Goal: Task Accomplishment & Management: Use online tool/utility

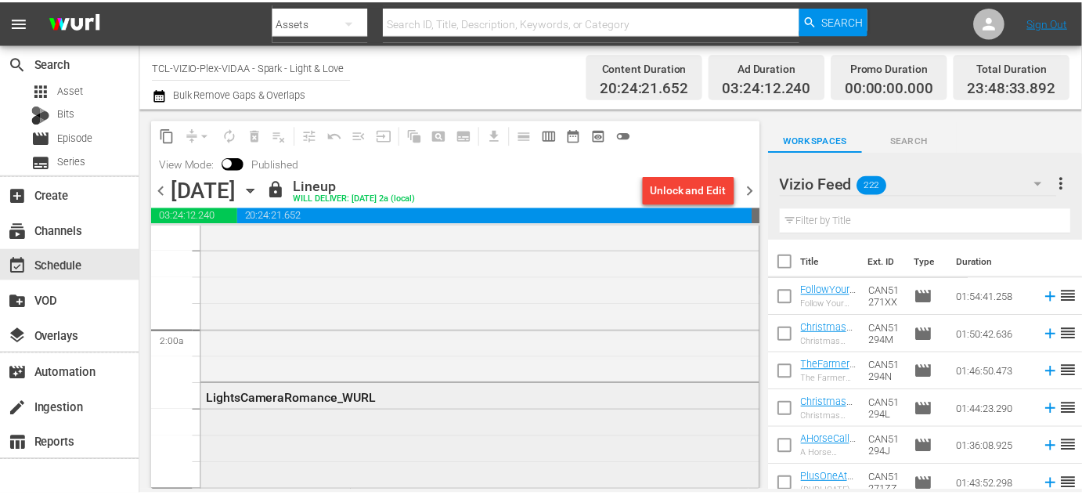
scroll to position [368, 0]
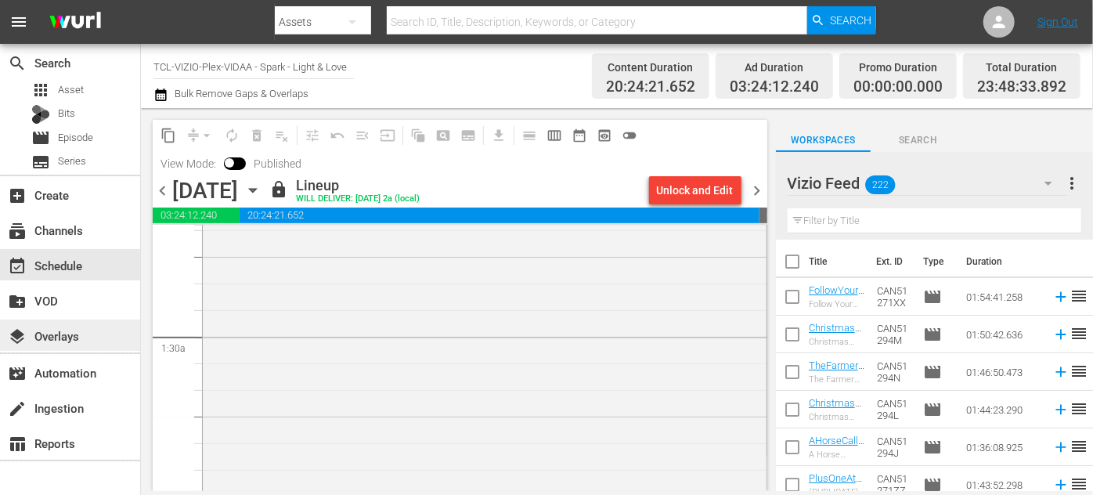
click at [66, 337] on div "layers Overlays" at bounding box center [44, 333] width 88 height 14
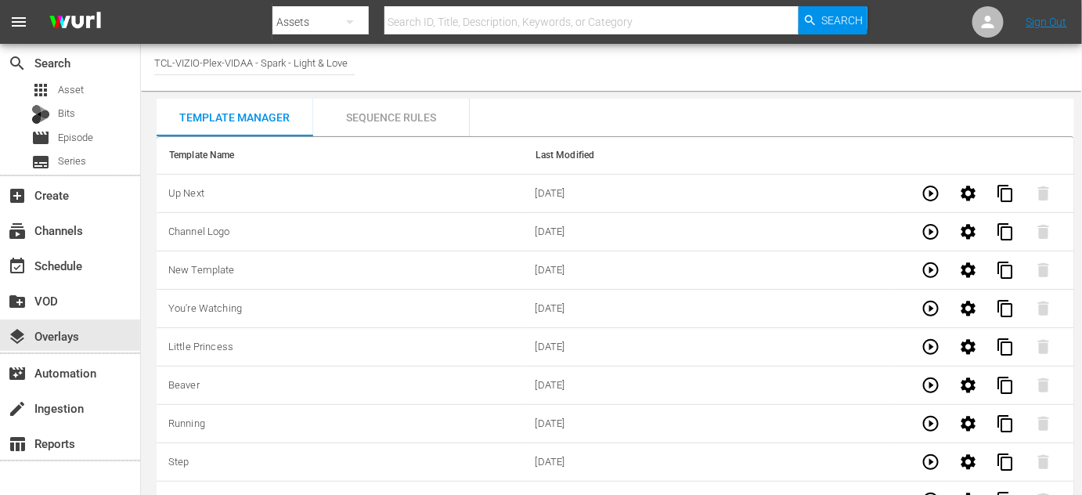
click at [409, 114] on div "Sequence Rules" at bounding box center [391, 118] width 157 height 38
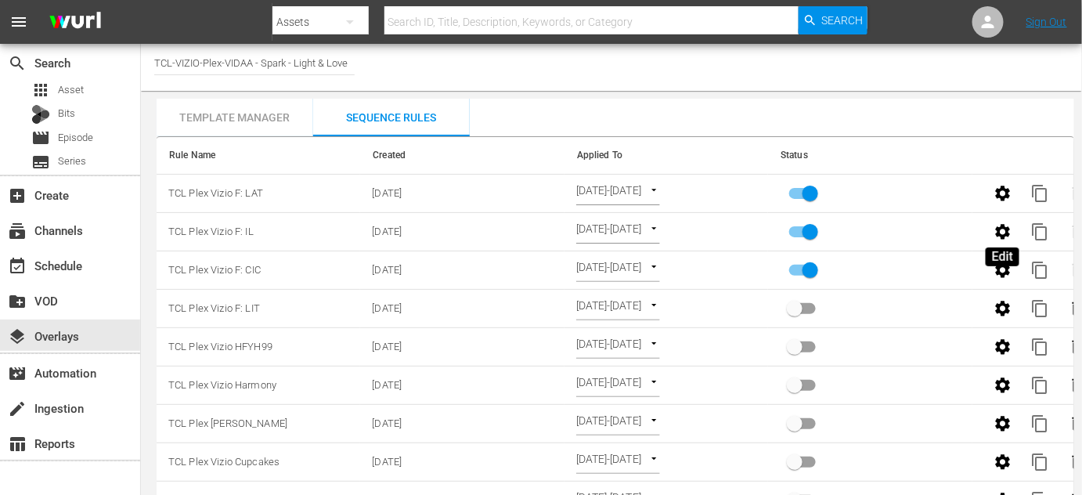
click at [1002, 227] on icon "button" at bounding box center [1002, 231] width 15 height 15
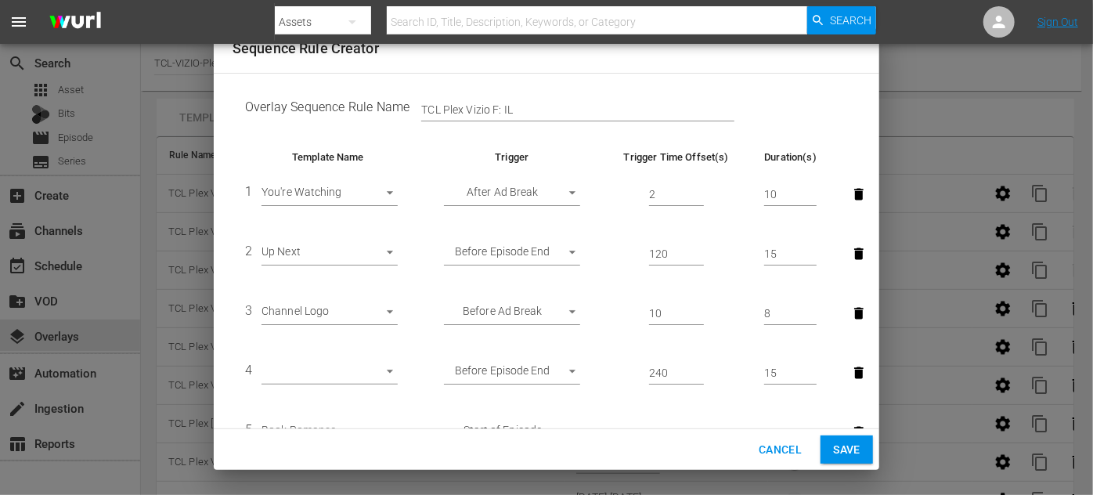
scroll to position [114, 0]
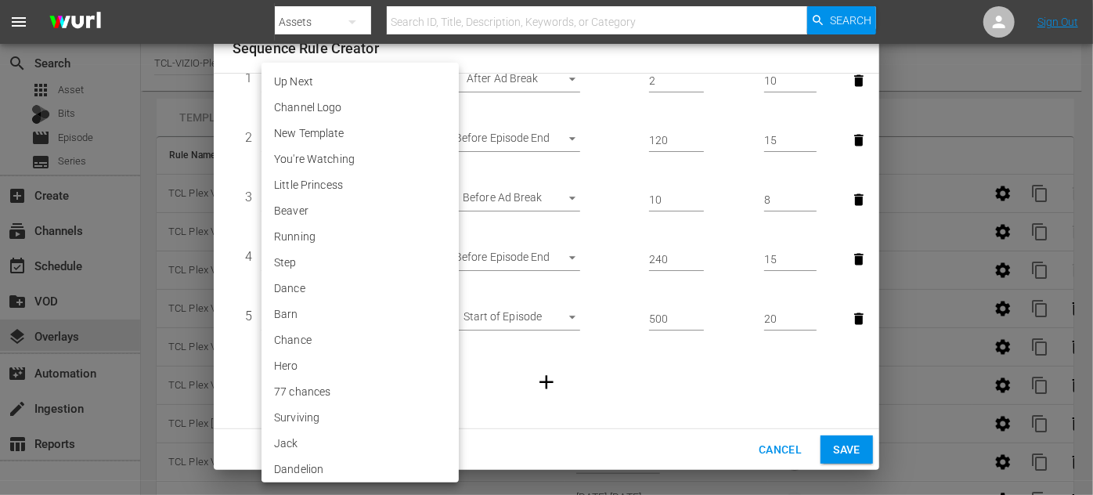
click at [390, 255] on body "menu Search By Assets Search ID, Title, Description, Keywords, or Category Sear…" at bounding box center [546, 247] width 1093 height 495
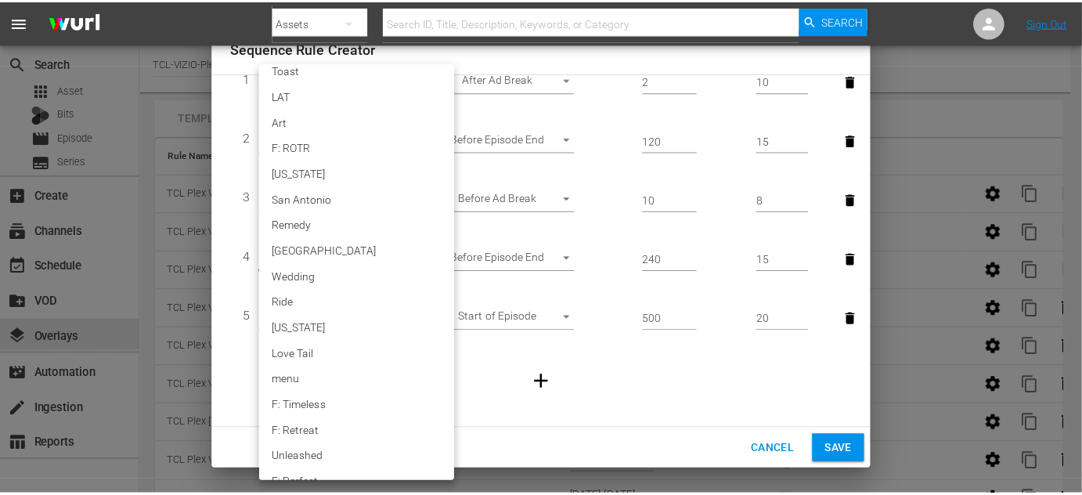
scroll to position [3054, 0]
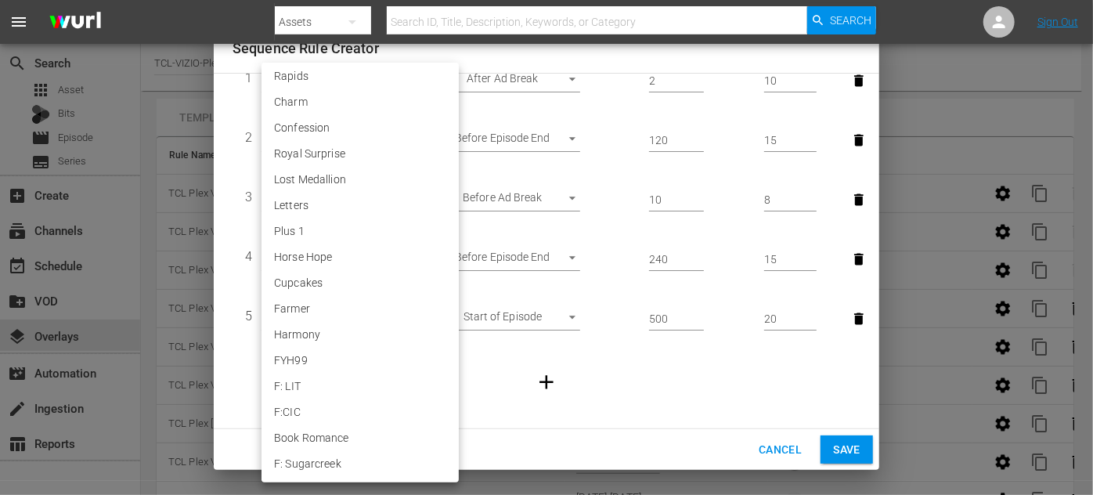
click at [787, 449] on div at bounding box center [546, 247] width 1093 height 495
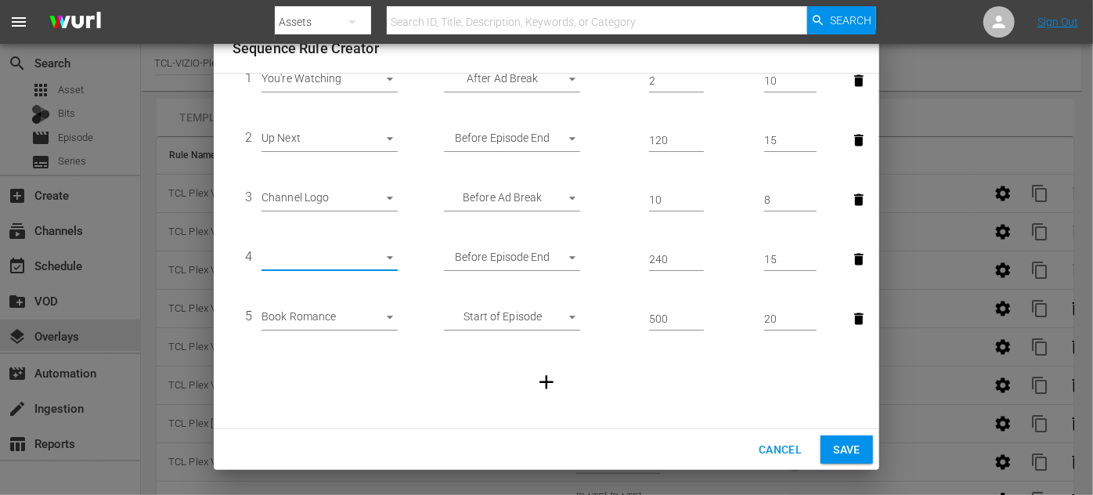
click at [786, 449] on span "Cancel" at bounding box center [780, 450] width 43 height 20
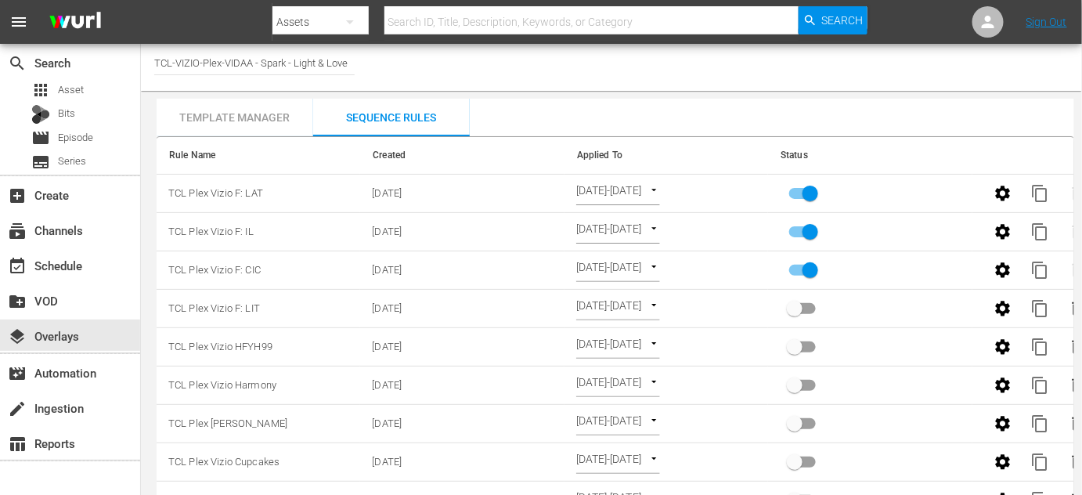
click at [240, 117] on div "Template Manager" at bounding box center [235, 118] width 157 height 38
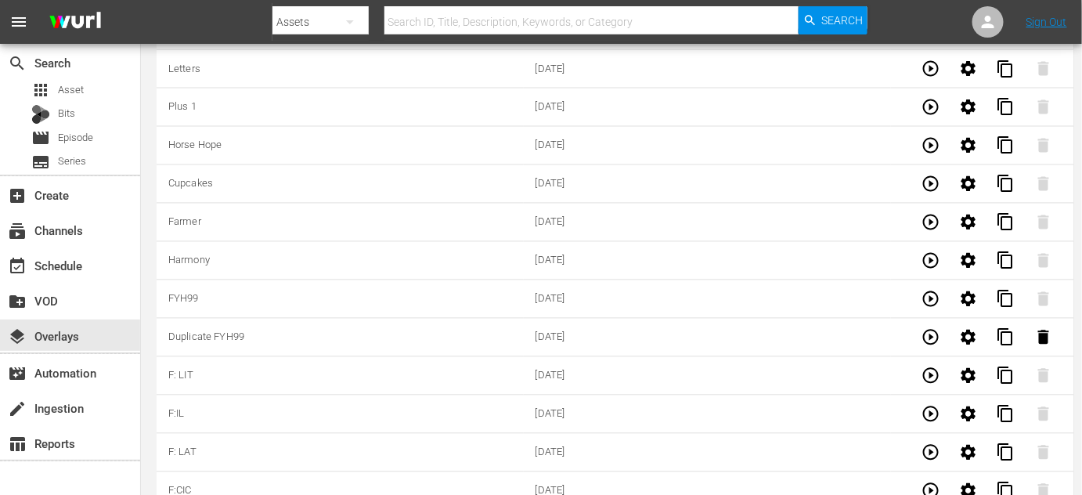
scroll to position [4952, 0]
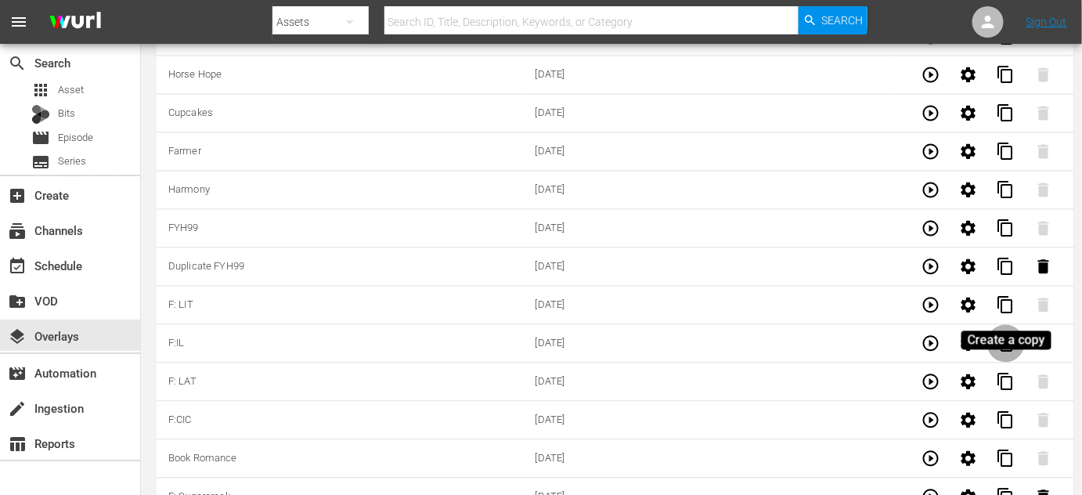
click at [1004, 334] on span "content_copy" at bounding box center [1006, 343] width 19 height 19
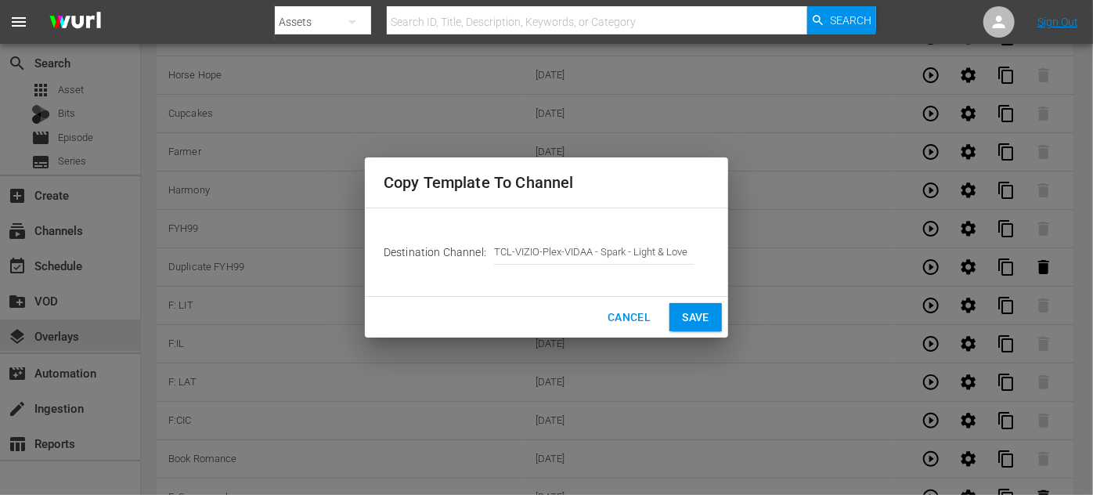
click at [698, 314] on span "Save" at bounding box center [695, 318] width 27 height 20
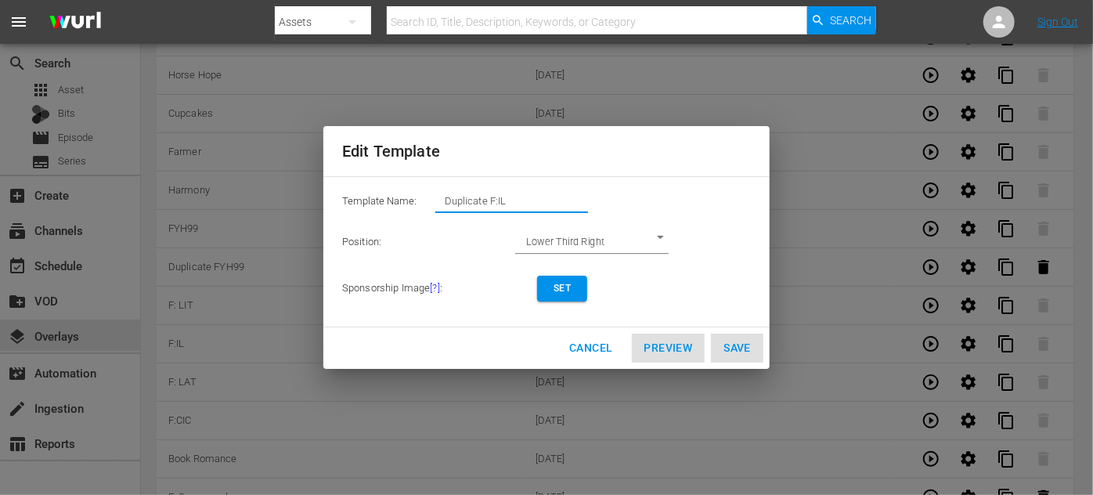
drag, startPoint x: 489, startPoint y: 203, endPoint x: 432, endPoint y: 196, distance: 56.8
click at [428, 203] on div "Template Name: Duplicate F:IL" at bounding box center [546, 204] width 409 height 31
click at [499, 200] on input "F:IL" at bounding box center [511, 201] width 153 height 22
type input "F:IL 2"
click at [565, 296] on span "Set" at bounding box center [562, 288] width 25 height 16
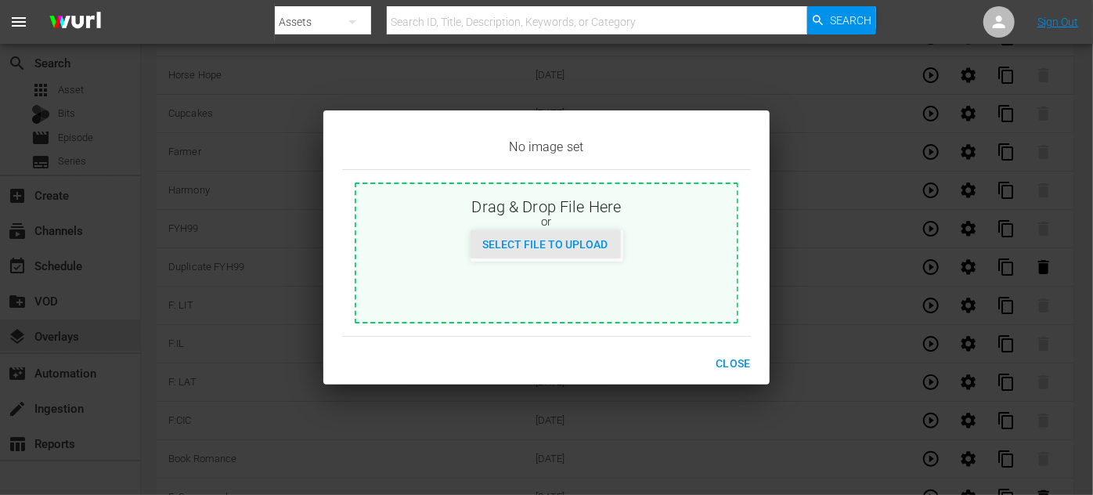
click at [554, 249] on span "Select File to Upload" at bounding box center [546, 244] width 150 height 13
type input "C:\fakepath\IdenticalLove_EN-Feature-[DATE].jpg"
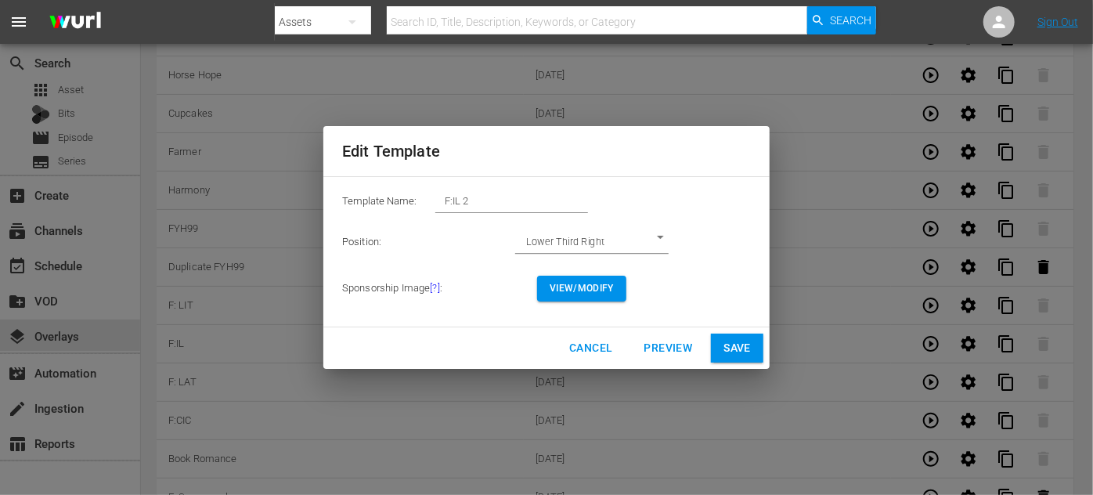
click at [748, 348] on span "Save" at bounding box center [736, 348] width 27 height 20
type input "Duplicate F:IL"
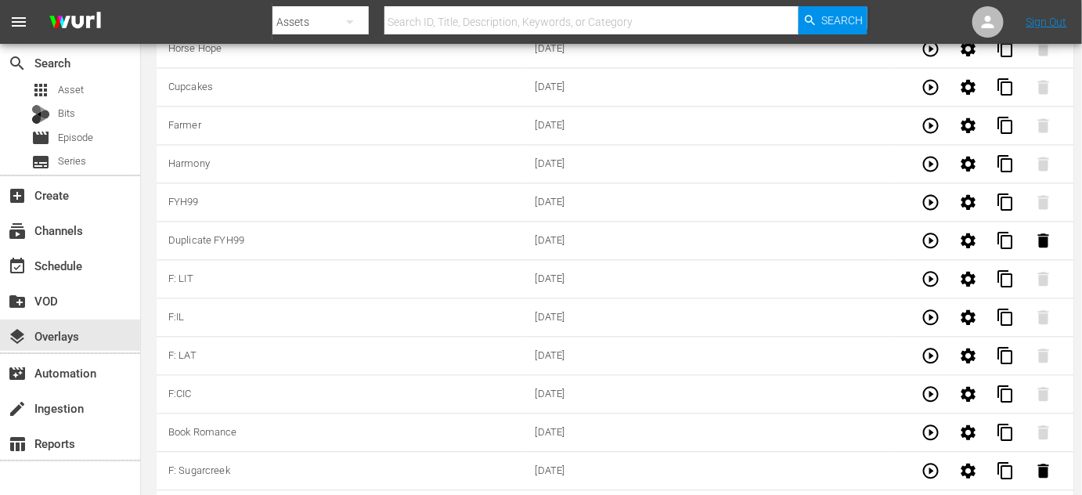
scroll to position [4990, 0]
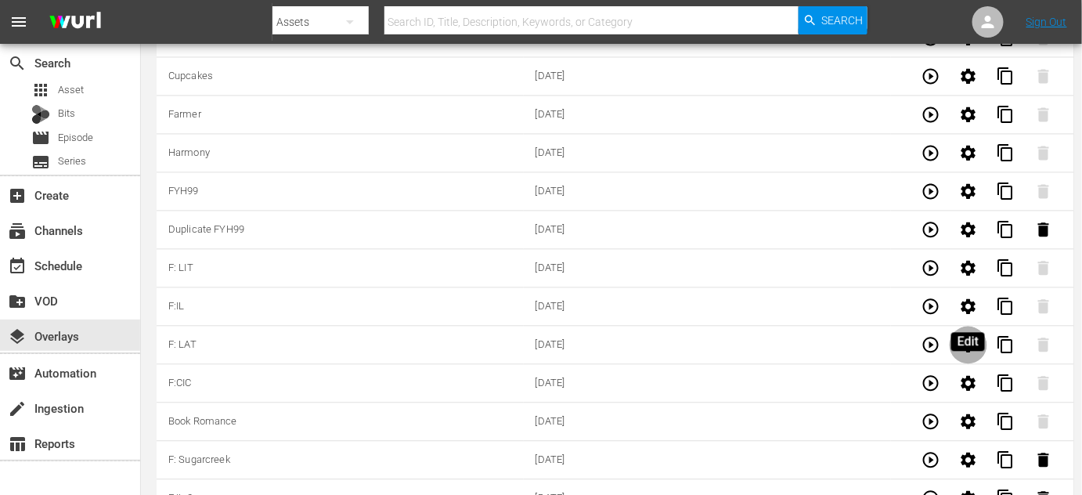
click at [972, 337] on icon "button" at bounding box center [968, 344] width 15 height 15
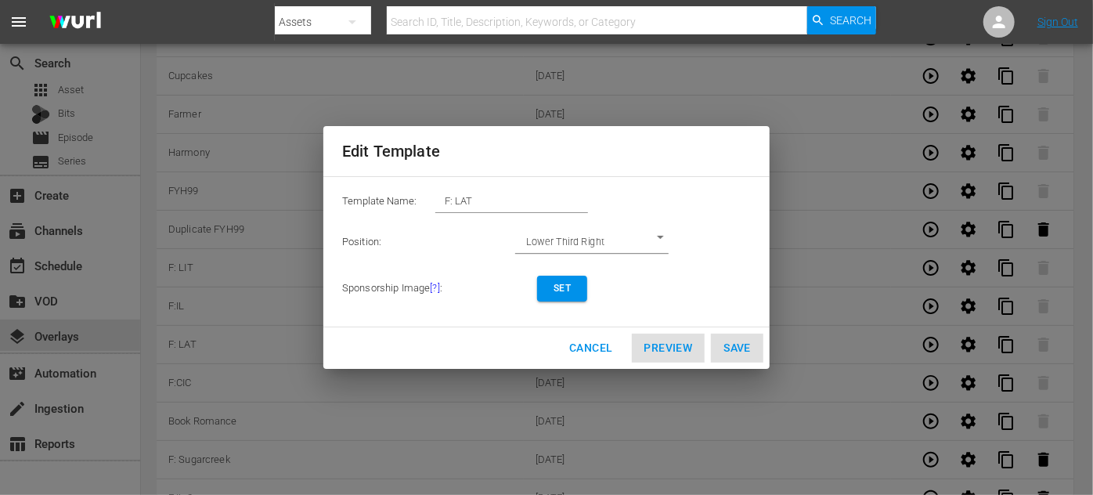
click at [568, 291] on span "Set" at bounding box center [562, 288] width 25 height 16
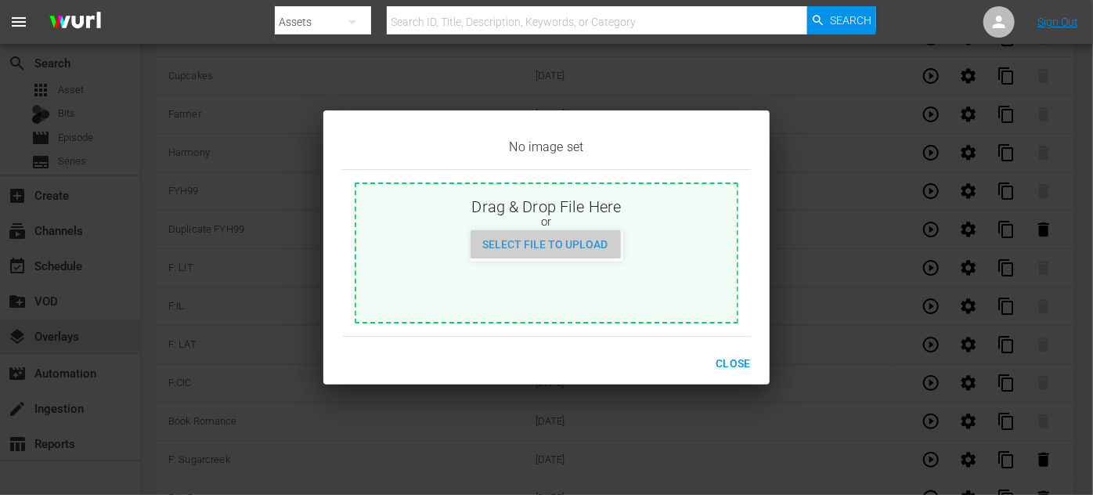
click at [564, 251] on span "Select File to Upload" at bounding box center [546, 244] width 150 height 13
type input "C:\fakepath\LoveAcrossTime_EN-FEATURE-[DATE].jpg"
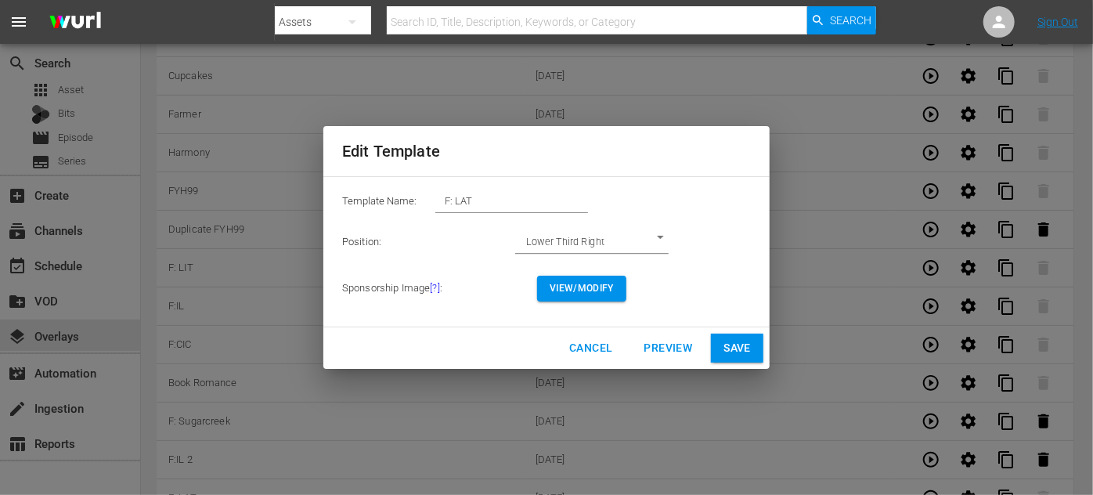
click at [734, 349] on span "Save" at bounding box center [736, 348] width 27 height 20
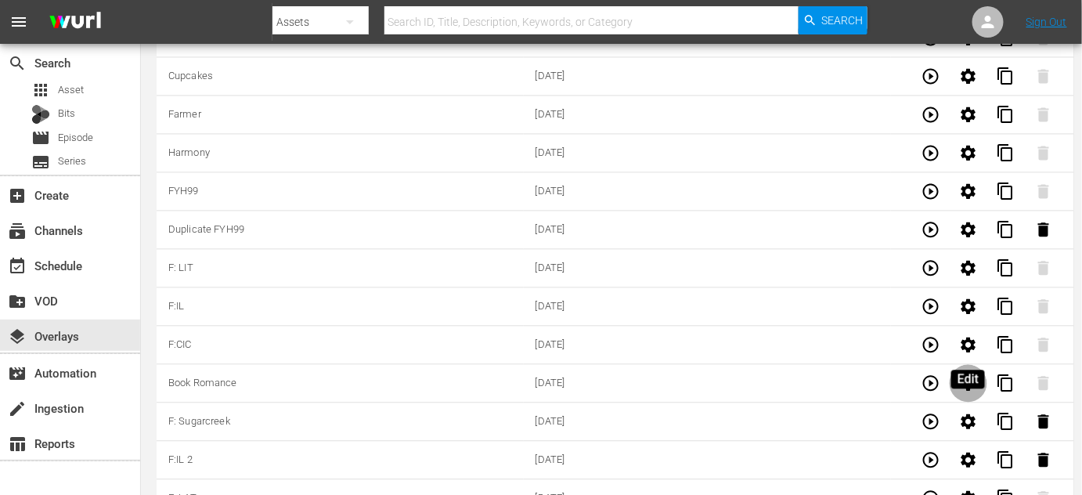
click at [967, 373] on icon "button" at bounding box center [968, 382] width 19 height 19
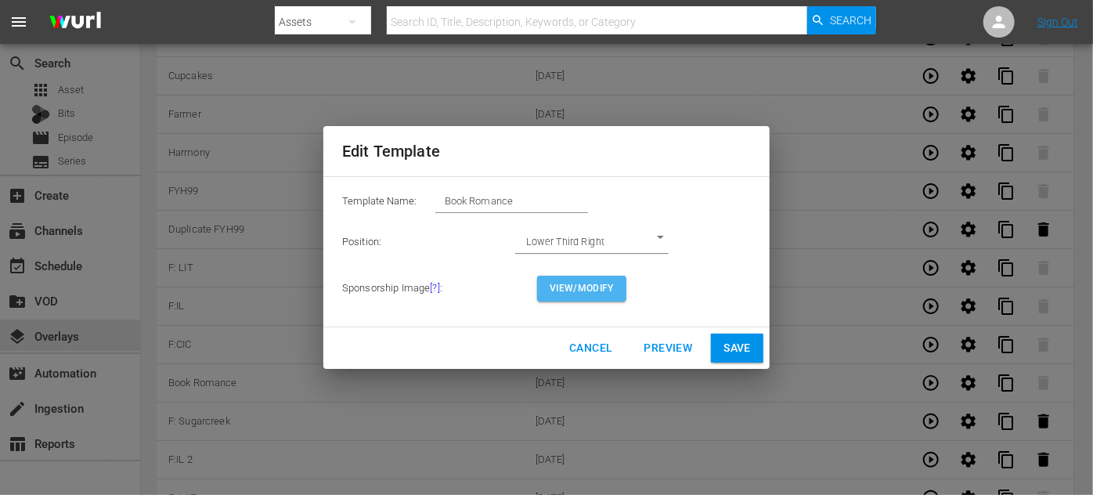
click at [595, 292] on span "View/Modify" at bounding box center [582, 288] width 64 height 16
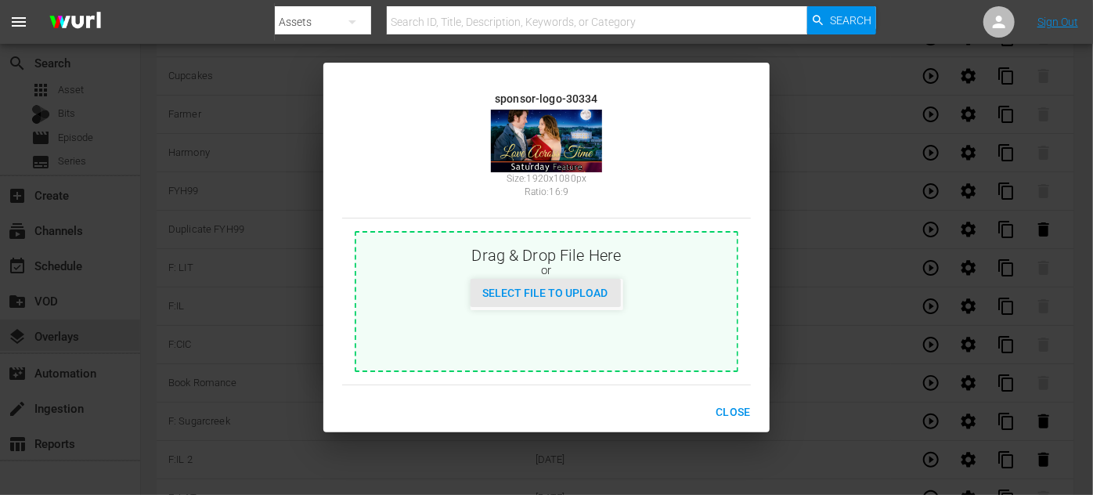
click at [555, 290] on span "Select File to Upload" at bounding box center [546, 293] width 150 height 13
type input "C:\fakepath\RomanceBasedonBooks_SundayEvening_EN-[DATE].jpg"
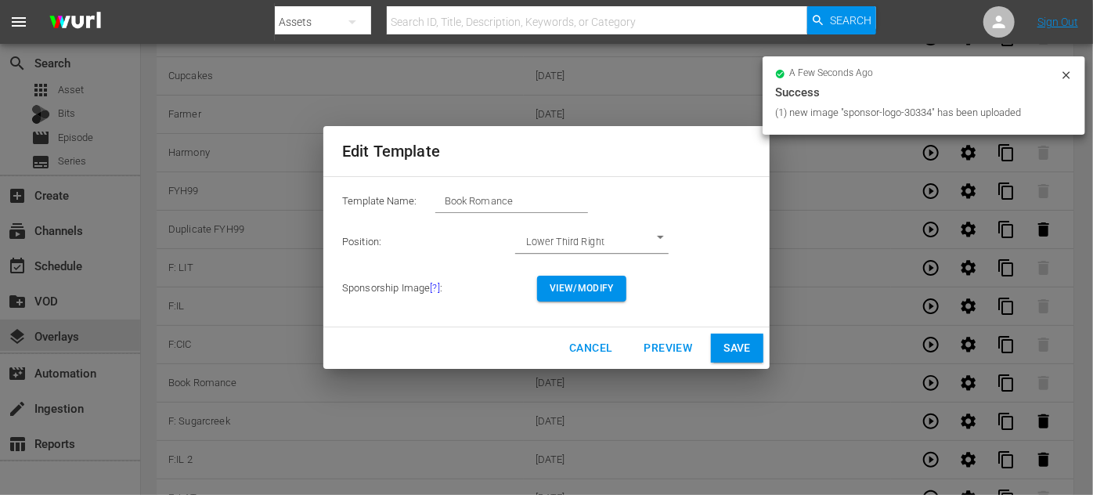
click at [729, 348] on span "Save" at bounding box center [736, 348] width 27 height 20
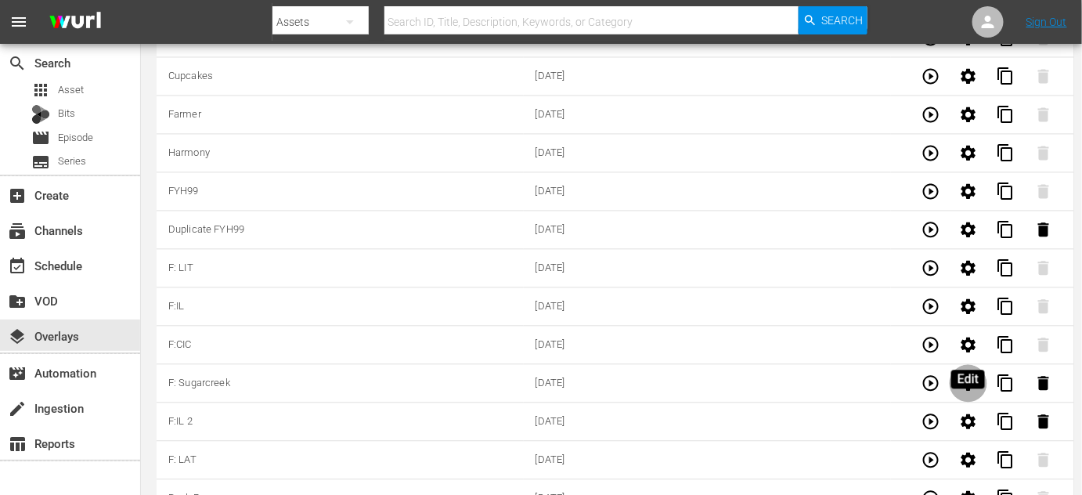
click at [972, 375] on icon "button" at bounding box center [968, 382] width 15 height 15
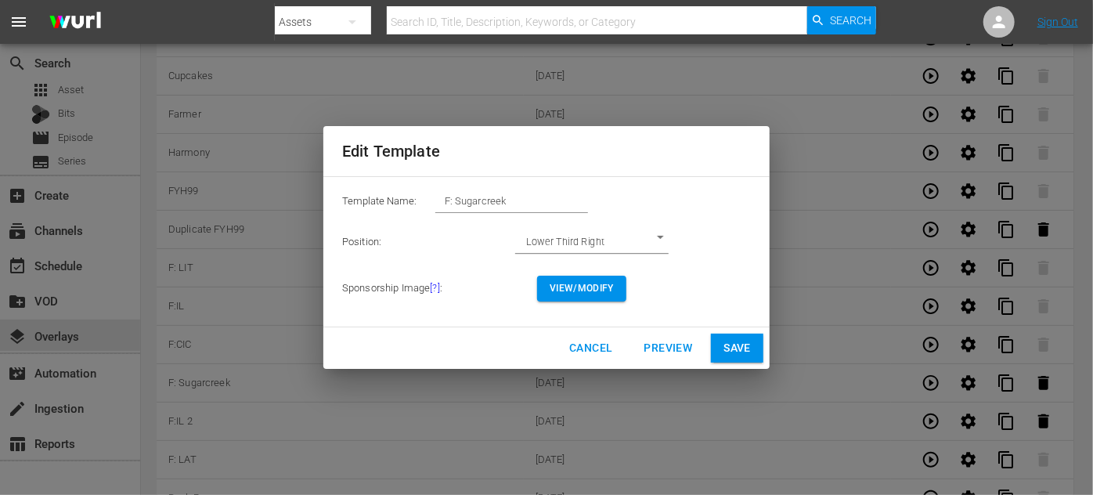
click at [578, 294] on span "View/Modify" at bounding box center [582, 288] width 64 height 16
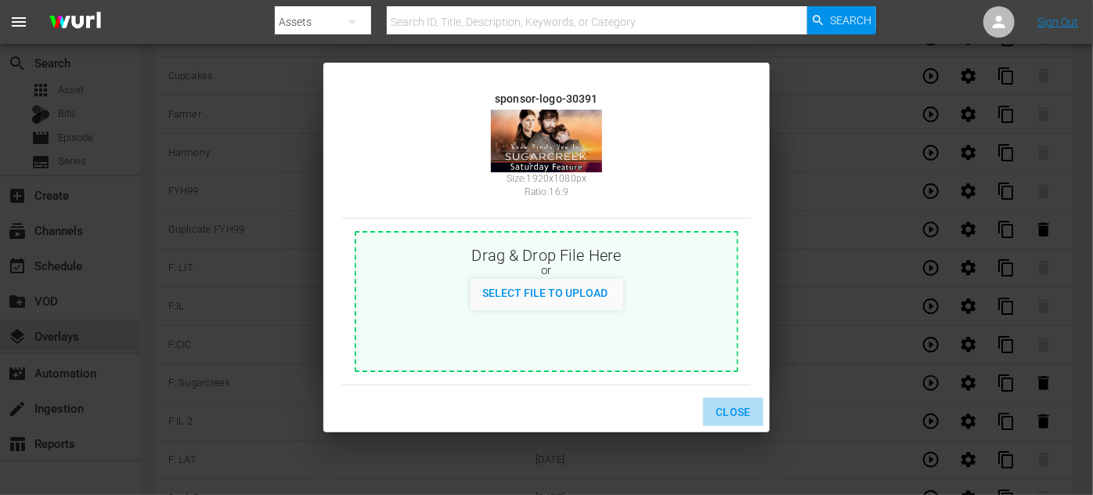
click at [730, 413] on span "Close" at bounding box center [733, 412] width 35 height 20
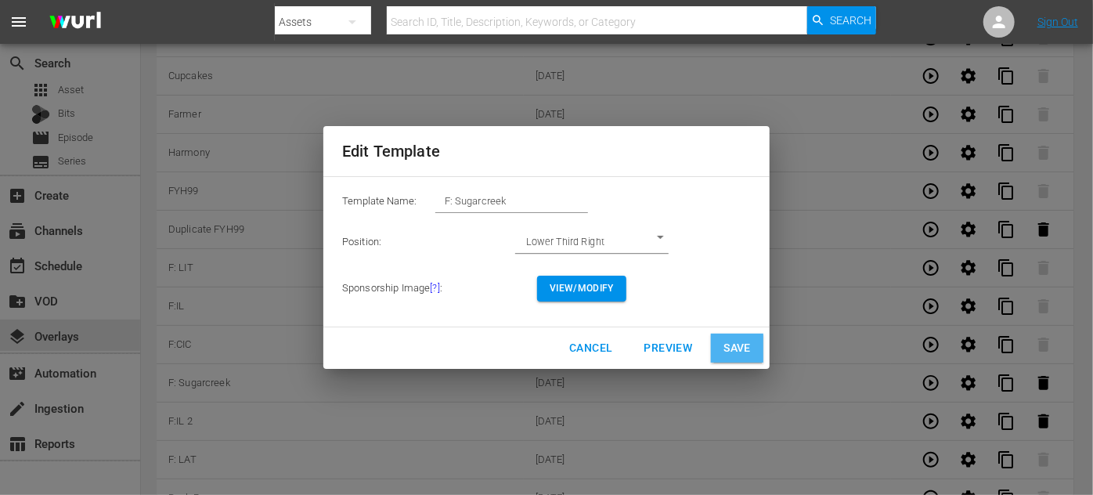
click at [734, 346] on span "Save" at bounding box center [736, 348] width 27 height 20
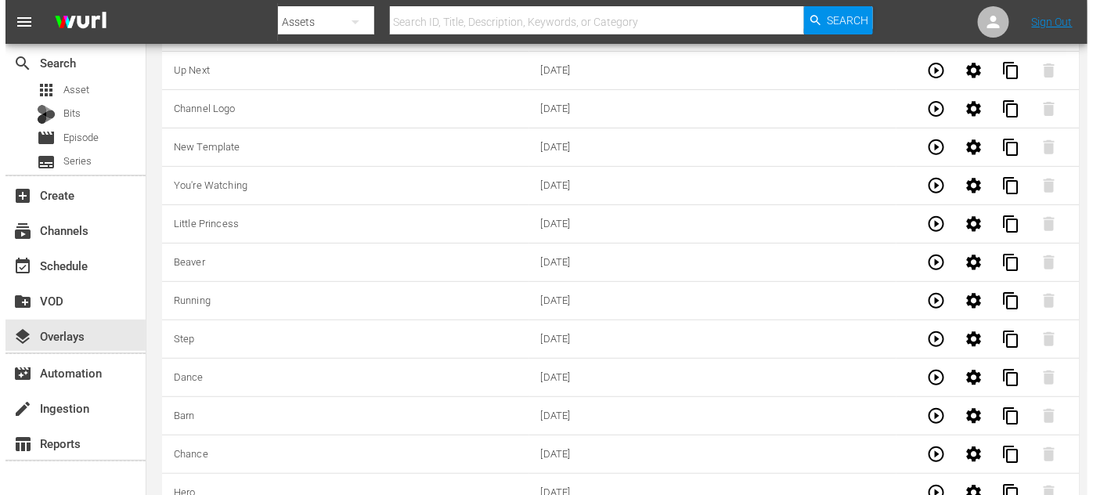
scroll to position [0, 0]
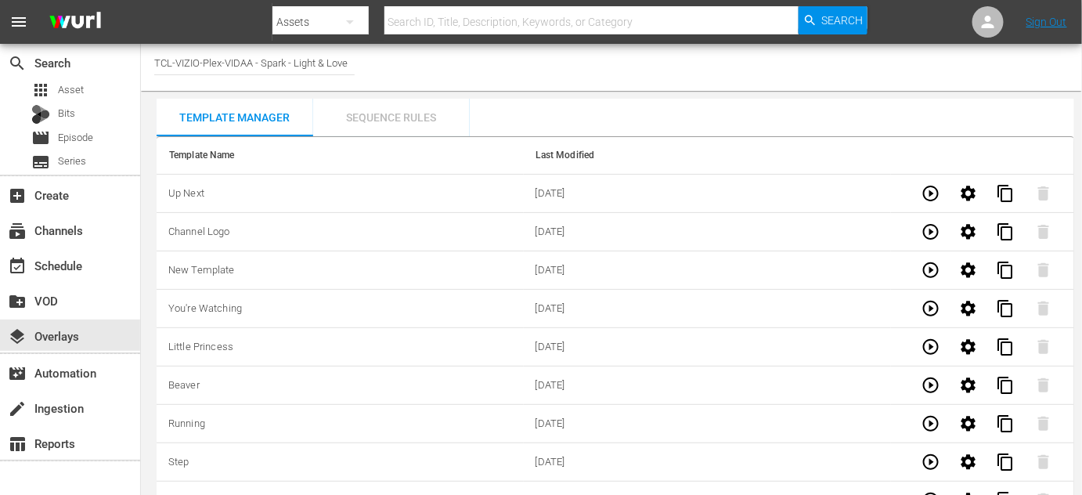
click at [399, 121] on div "Sequence Rules" at bounding box center [391, 118] width 157 height 38
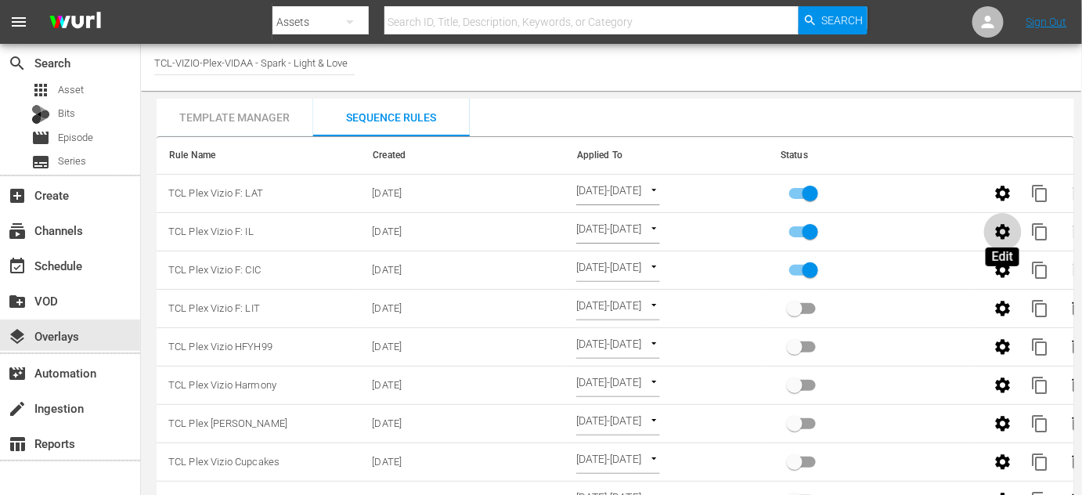
click at [1008, 229] on icon "button" at bounding box center [1002, 231] width 15 height 15
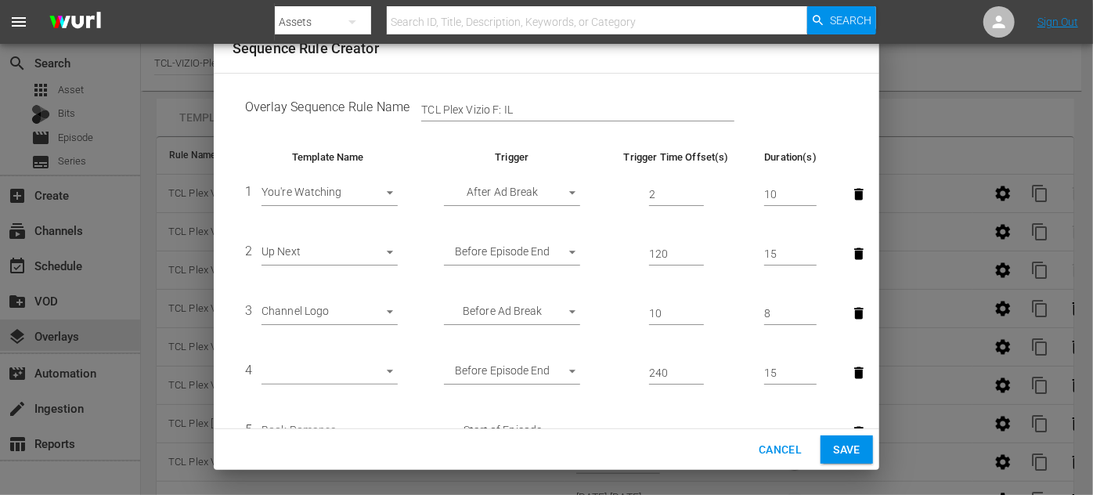
click at [386, 371] on body "menu Search By Assets Search ID, Title, Description, Keywords, or Category Sear…" at bounding box center [546, 247] width 1093 height 495
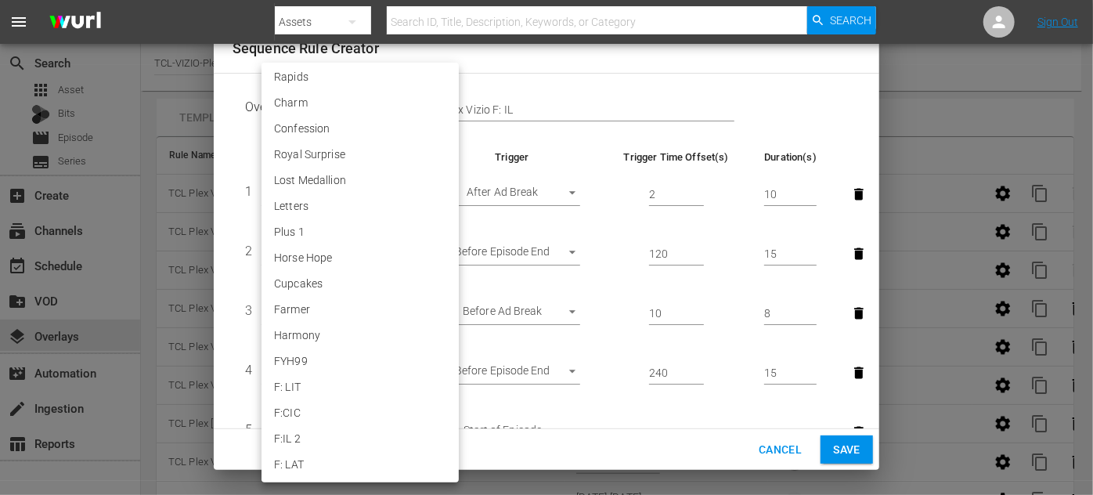
scroll to position [3107, 0]
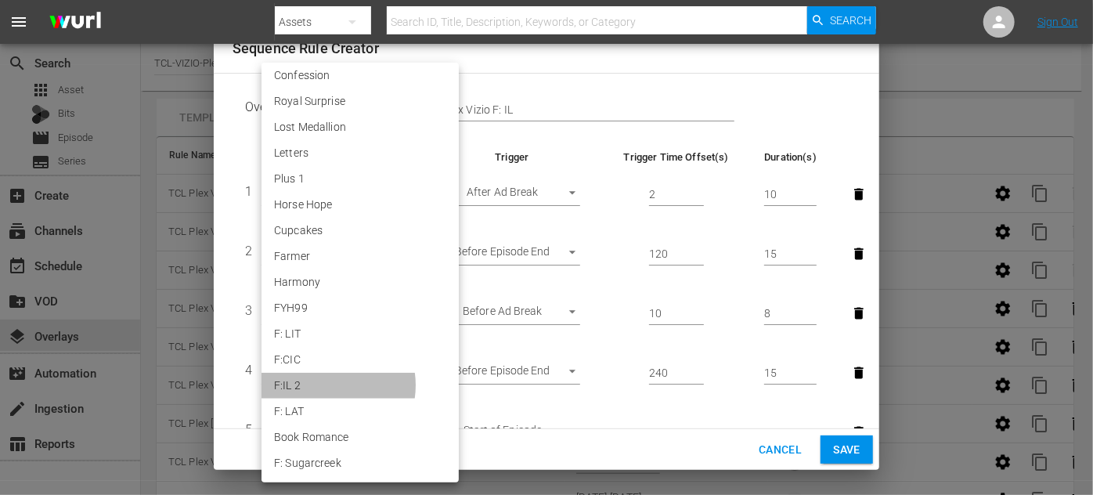
click at [324, 385] on li "F:IL 2" at bounding box center [360, 386] width 197 height 26
type input "30393"
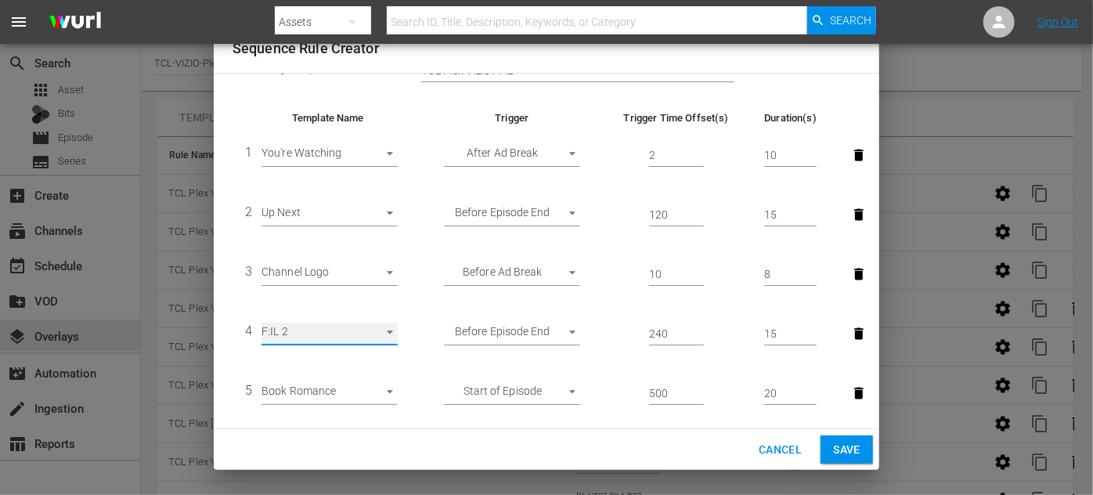
scroll to position [114, 0]
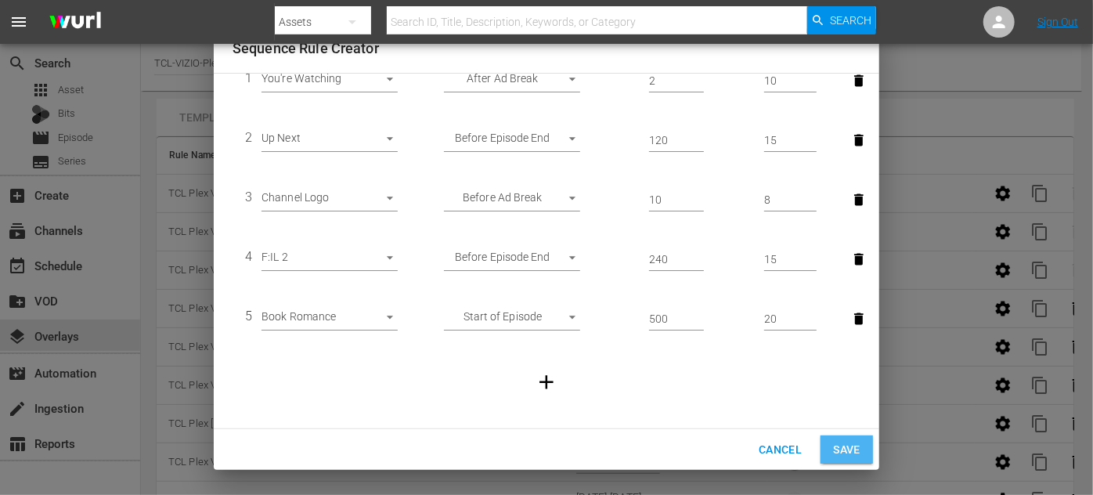
click at [837, 448] on span "Save" at bounding box center [846, 450] width 27 height 20
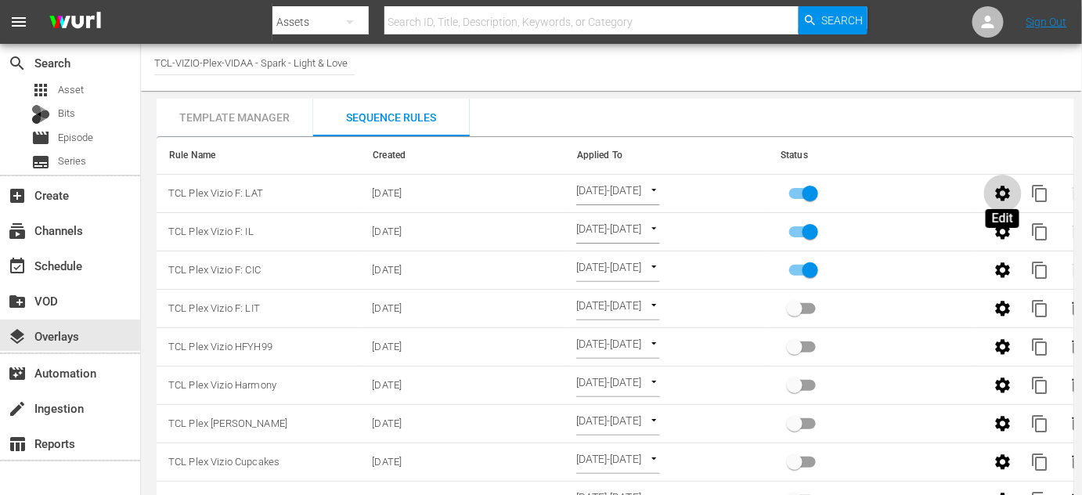
click at [1000, 190] on icon "button" at bounding box center [1002, 193] width 15 height 15
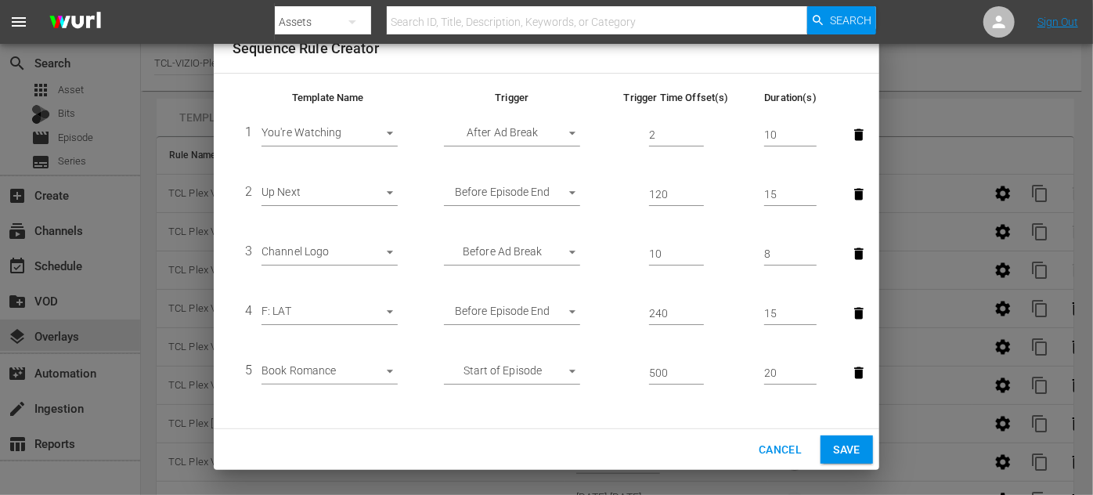
scroll to position [0, 0]
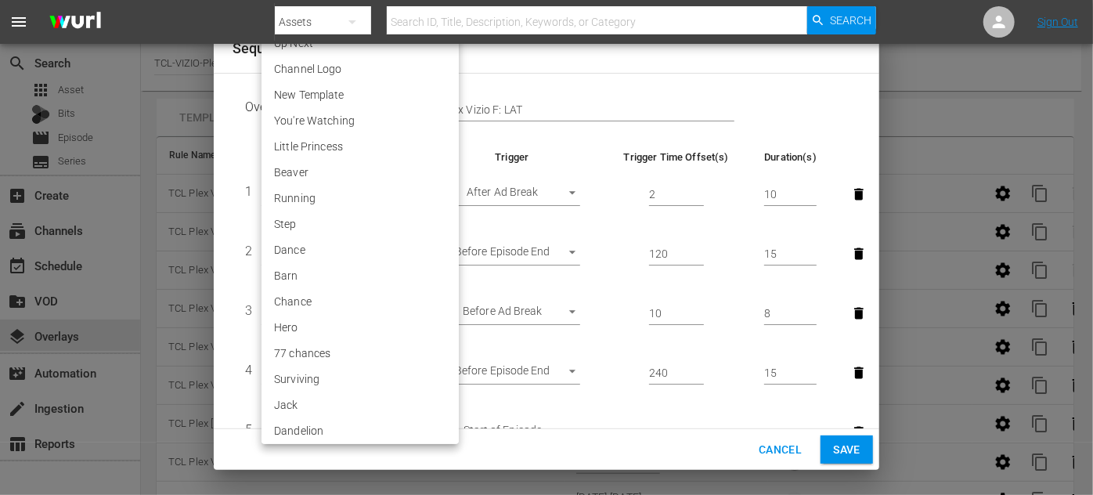
click at [390, 370] on body "menu Search By Assets Search ID, Title, Description, Keywords, or Category Sear…" at bounding box center [546, 247] width 1093 height 495
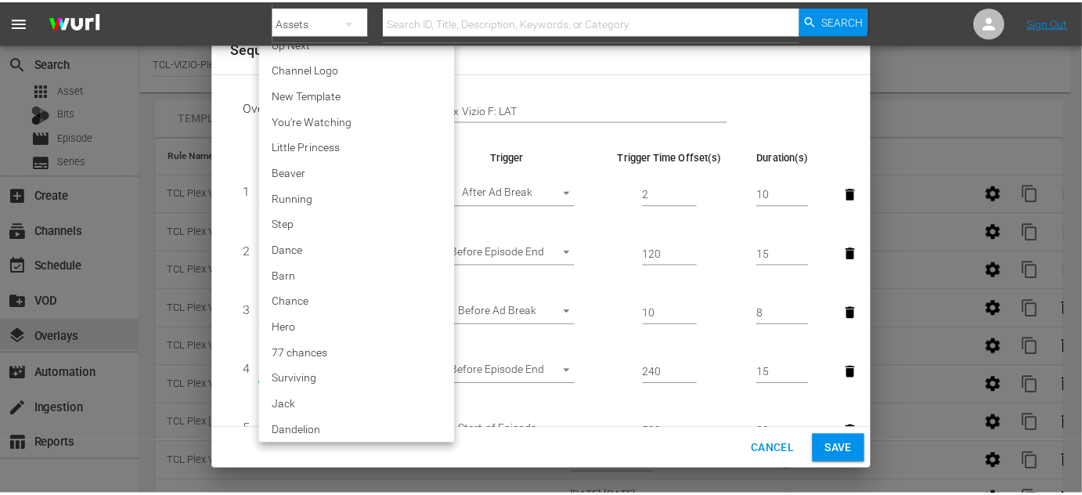
scroll to position [3107, 0]
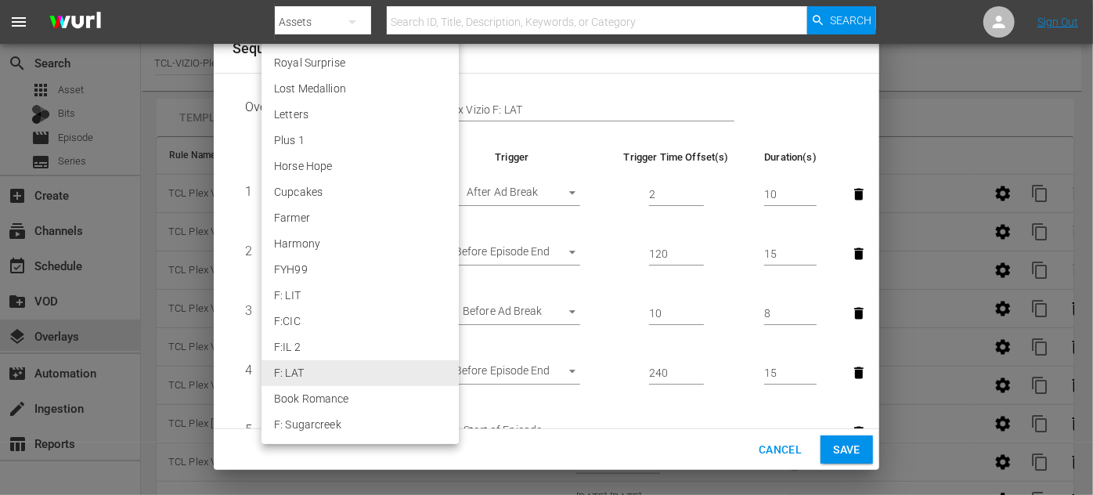
click at [390, 370] on li "F: LAT" at bounding box center [360, 373] width 197 height 26
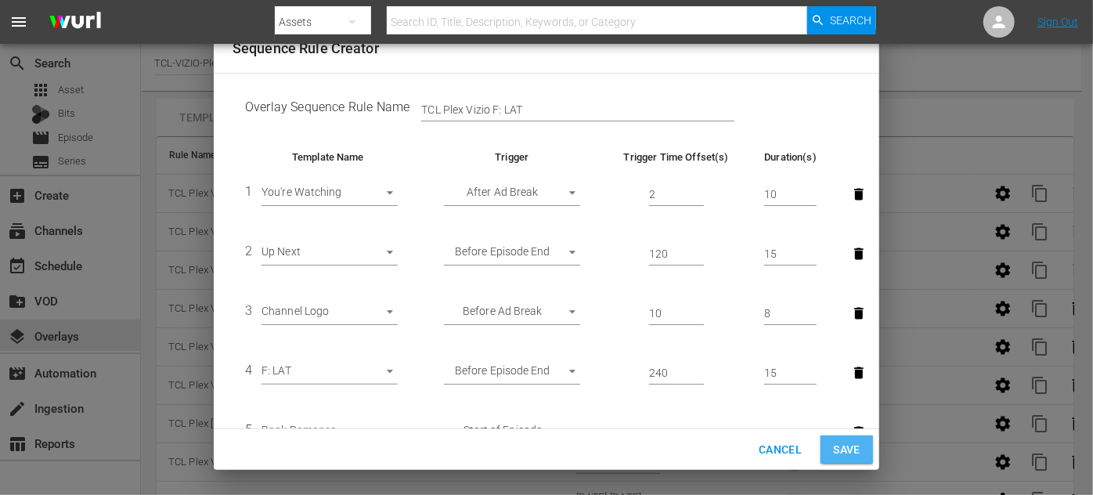
click at [835, 451] on span "Save" at bounding box center [846, 450] width 27 height 20
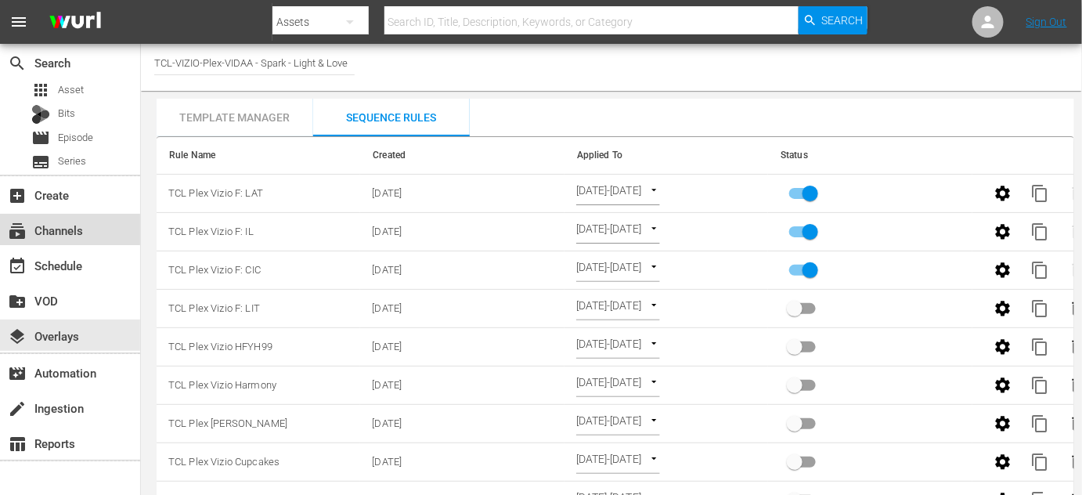
click at [66, 229] on div "subscriptions Channels" at bounding box center [44, 228] width 88 height 14
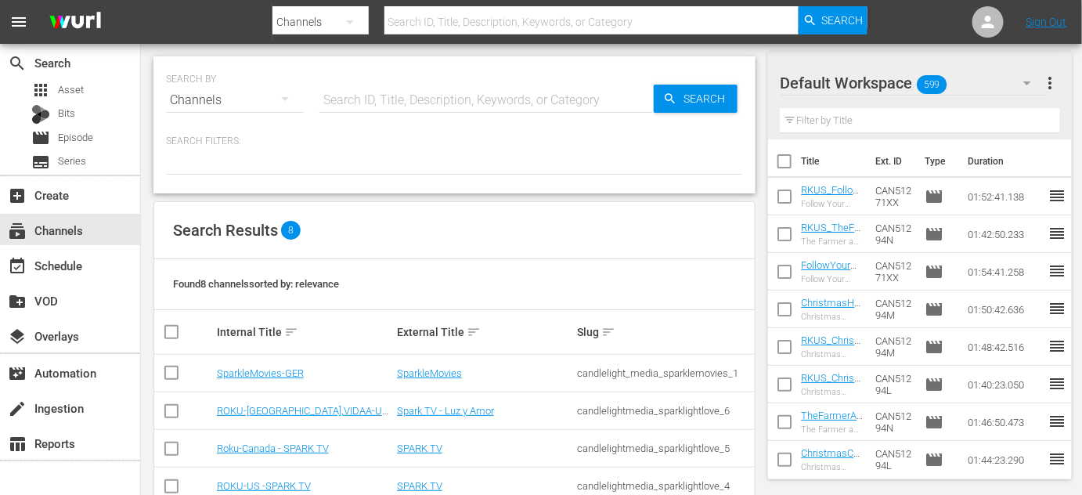
scroll to position [188, 0]
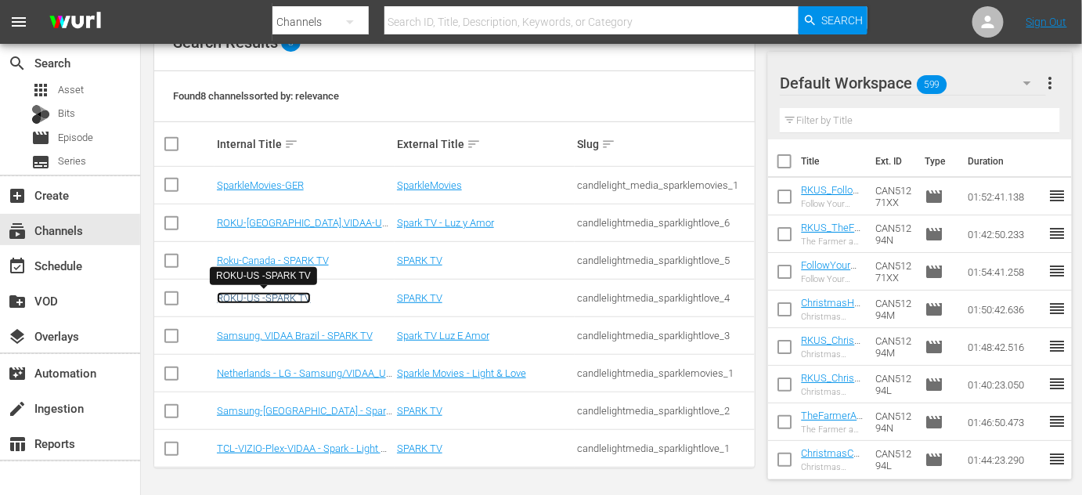
click at [252, 292] on link "ROKU-US -SPARK TV" at bounding box center [264, 298] width 94 height 12
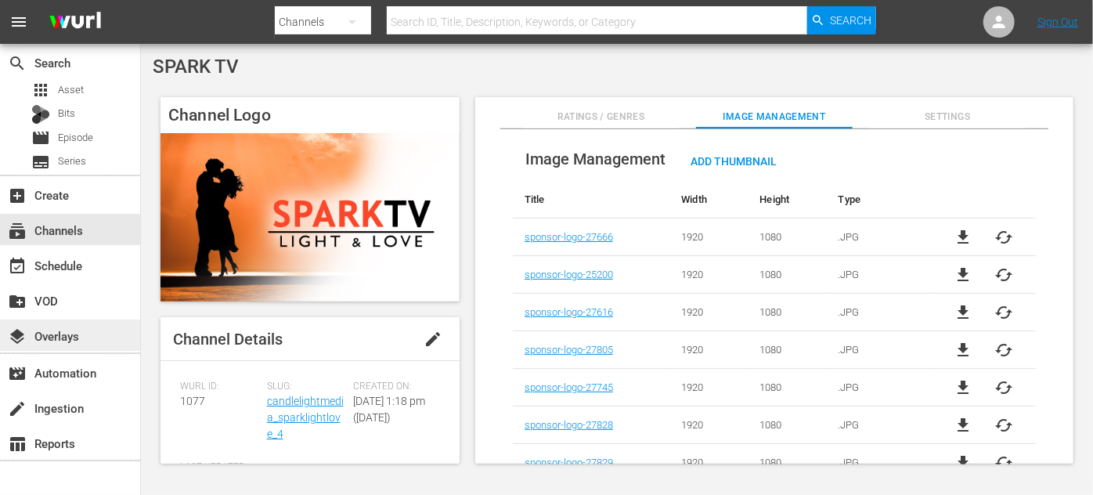
click at [81, 342] on div "layers Overlays" at bounding box center [70, 334] width 140 height 31
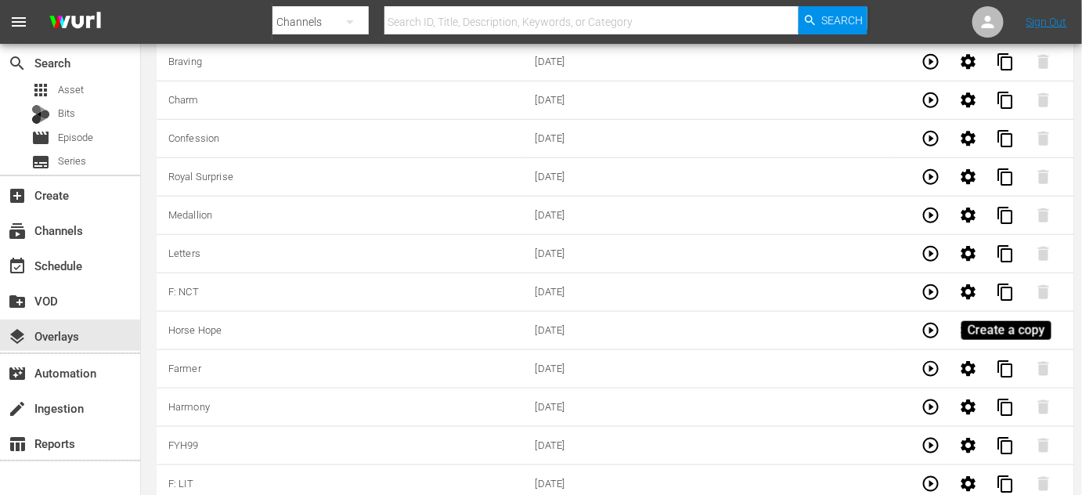
scroll to position [4380, 0]
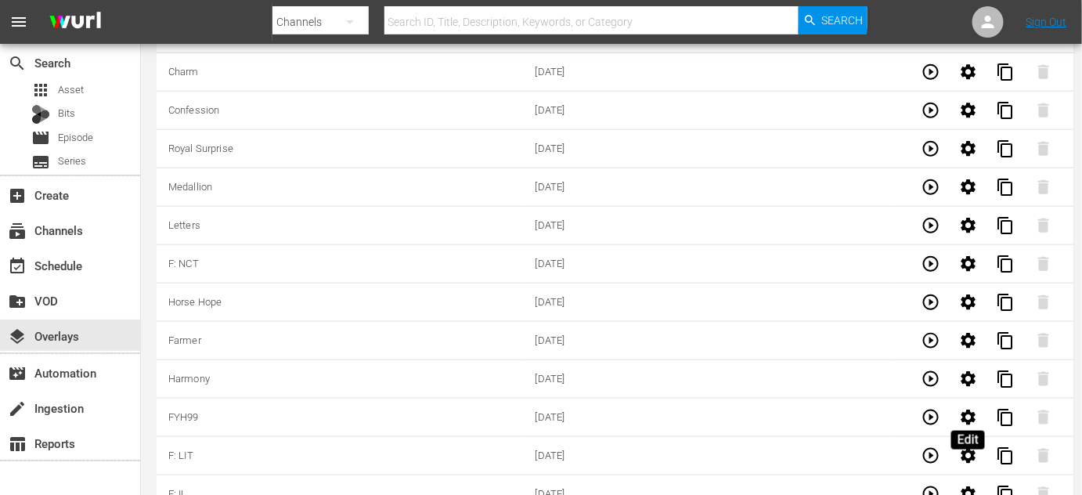
click at [972, 486] on icon "button" at bounding box center [968, 493] width 15 height 15
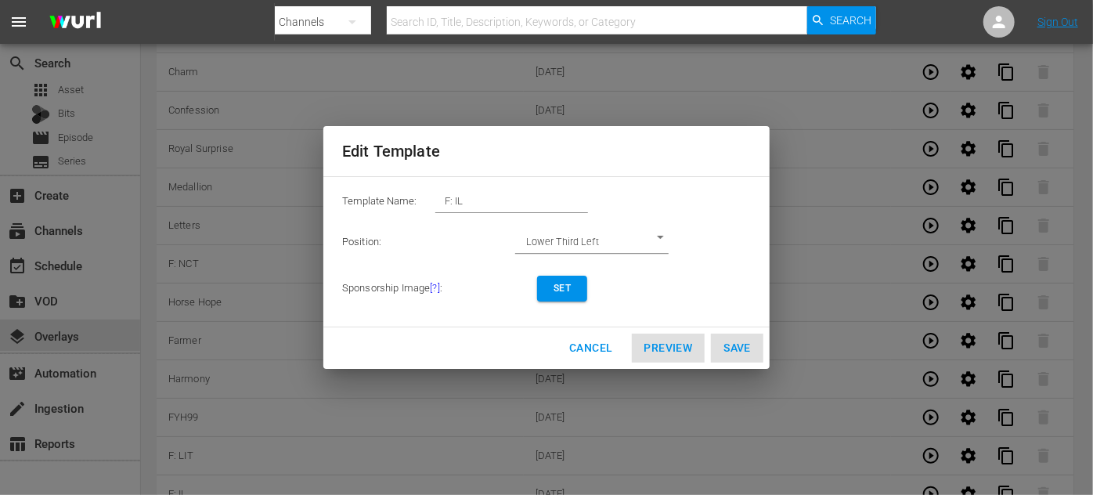
click at [573, 291] on span "Set" at bounding box center [562, 288] width 25 height 16
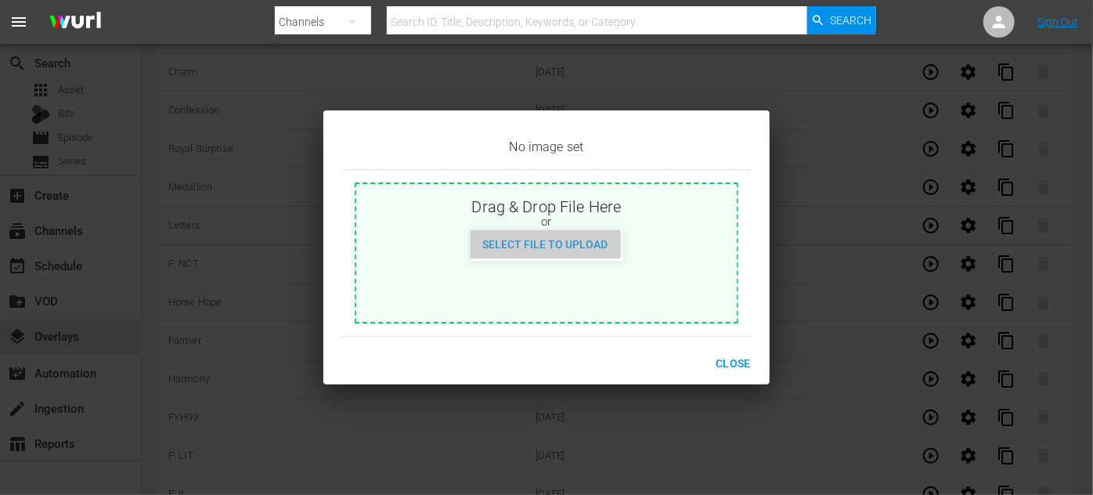
click at [572, 251] on div "Select File to Upload" at bounding box center [546, 244] width 150 height 29
type input "C:\fakepath\IdenticalLove_EN-Feature-[DATE].jpg"
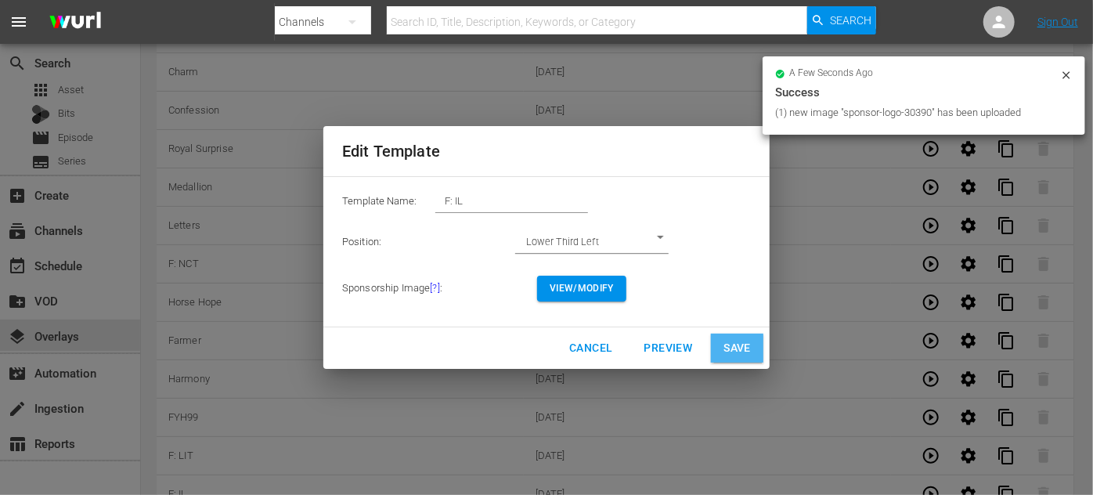
click at [736, 344] on span "Save" at bounding box center [736, 348] width 27 height 20
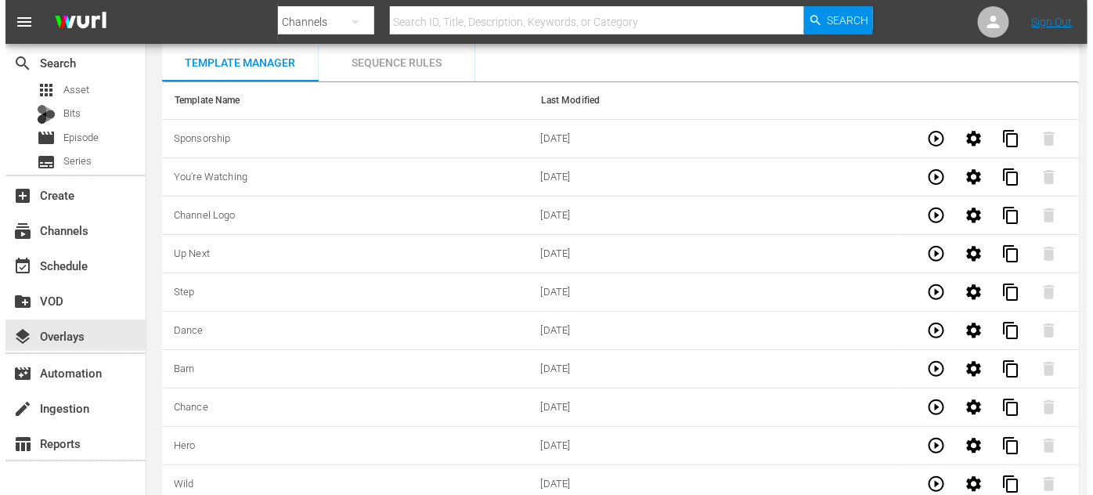
scroll to position [0, 0]
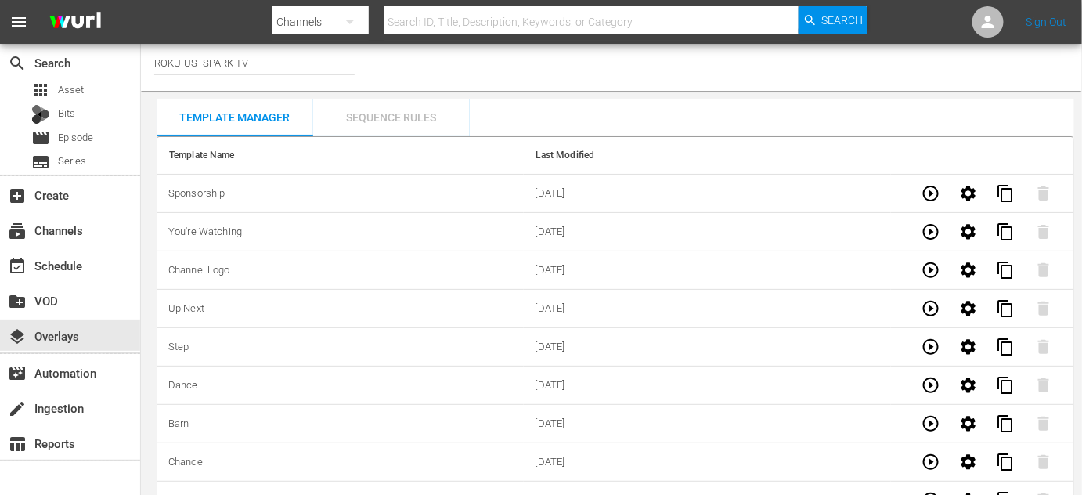
click at [413, 112] on div "Sequence Rules" at bounding box center [391, 118] width 157 height 38
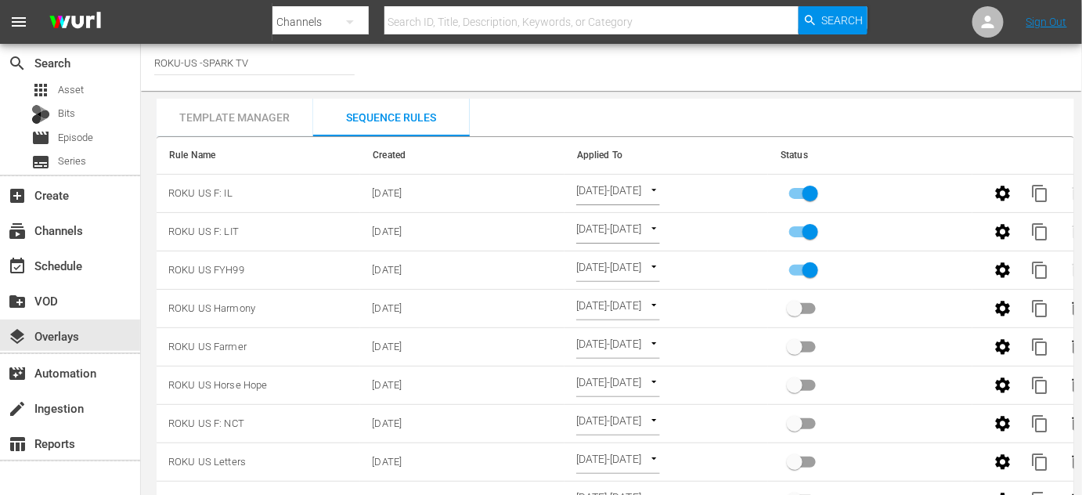
click at [806, 267] on input "primary checkbox" at bounding box center [810, 273] width 89 height 30
checkbox input "false"
click at [812, 232] on input "primary checkbox" at bounding box center [810, 235] width 89 height 30
checkbox input "false"
click at [1007, 189] on icon "button" at bounding box center [1002, 193] width 15 height 15
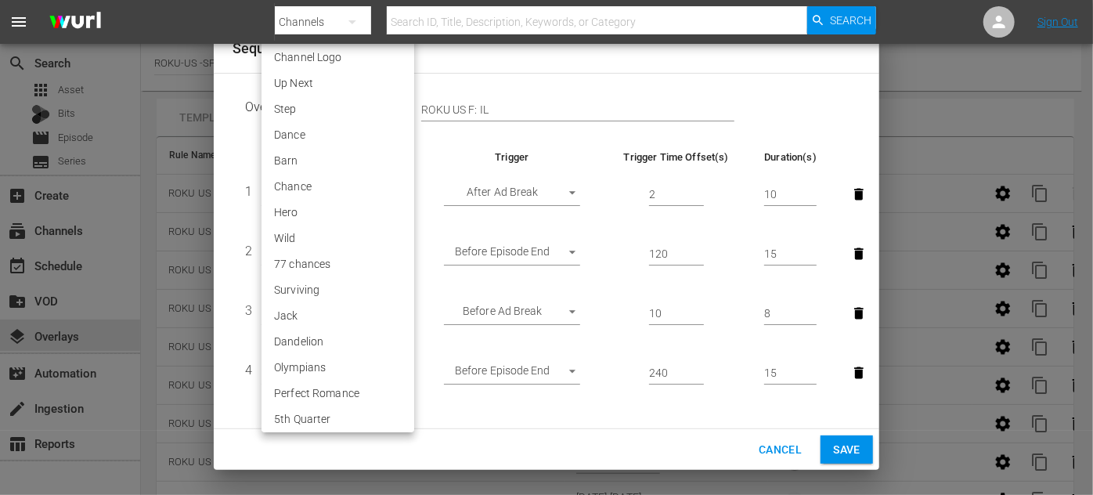
click at [392, 367] on body "menu Search By Channels Search ID, Title, Description, Keywords, or Category Se…" at bounding box center [546, 247] width 1093 height 495
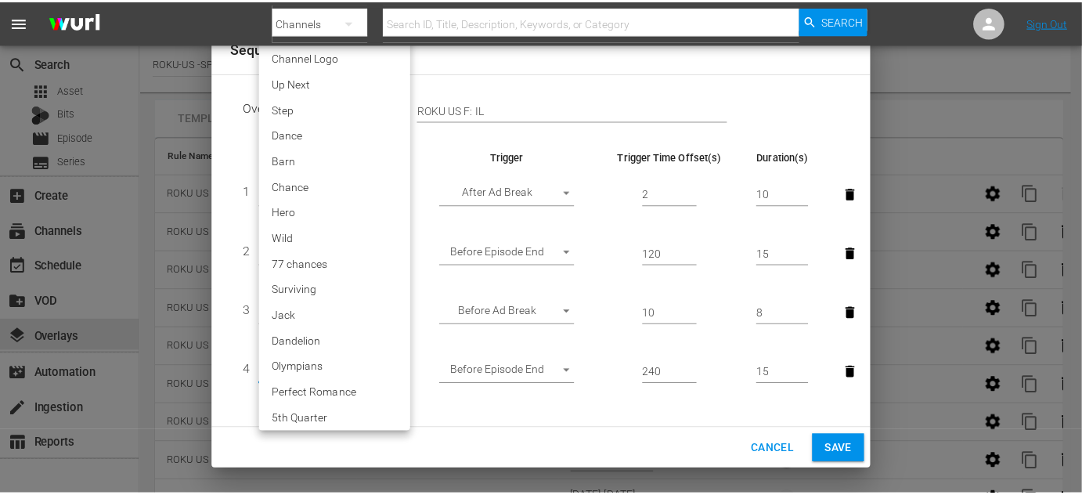
scroll to position [2693, 0]
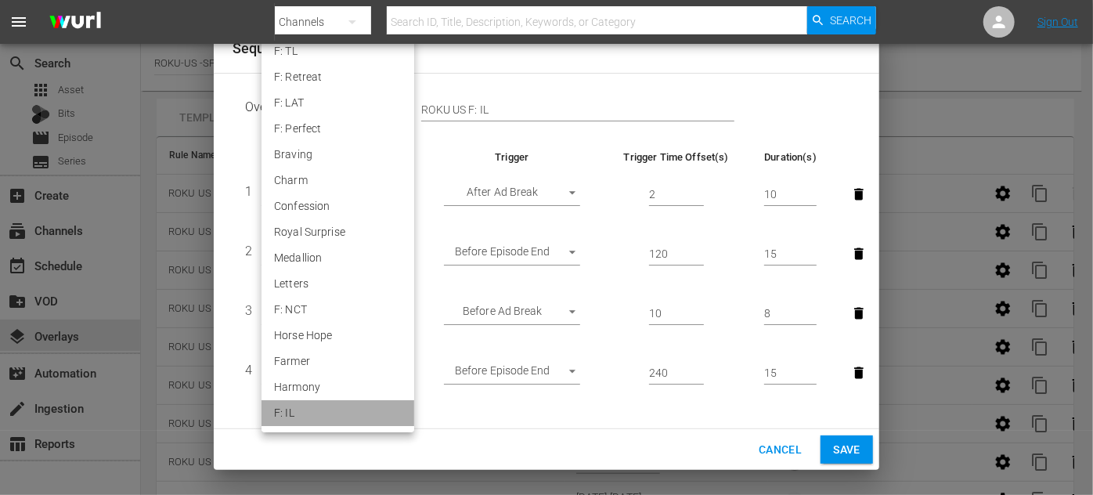
click at [339, 406] on li "F: IL" at bounding box center [338, 413] width 153 height 26
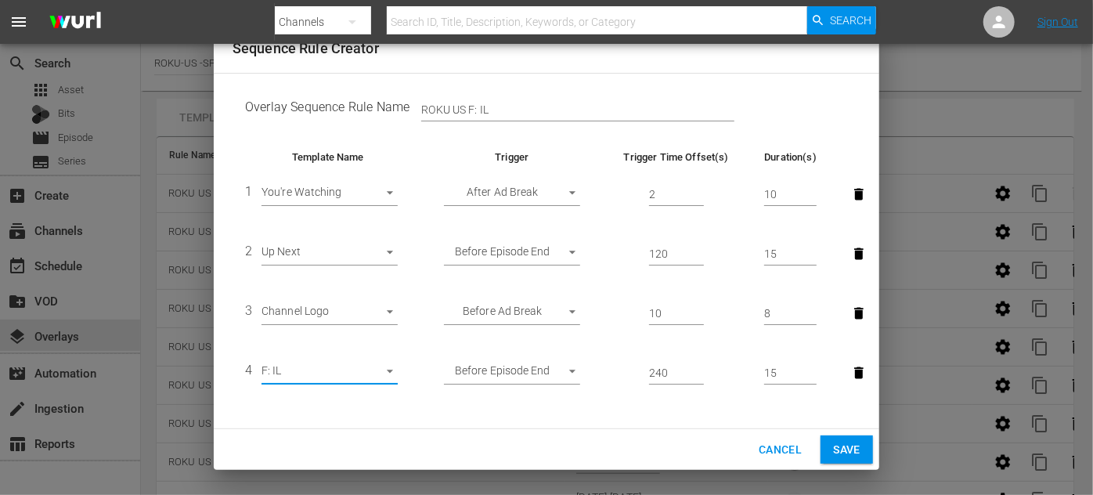
click at [837, 449] on span "Save" at bounding box center [846, 450] width 27 height 20
